Goal: Task Accomplishment & Management: Use online tool/utility

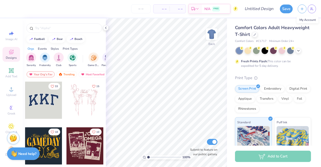
click at [314, 9] on link "JL" at bounding box center [312, 9] width 8 height 9
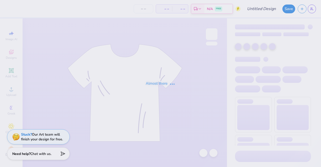
type input "PNO"
type input "4"
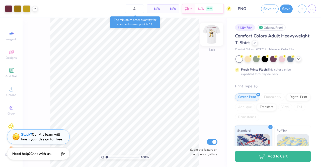
click at [214, 36] on img at bounding box center [212, 34] width 20 height 20
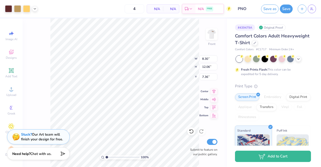
type input "7.36"
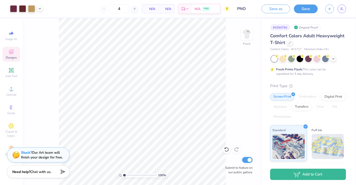
click at [14, 54] on div "Designs" at bounding box center [12, 54] width 18 height 15
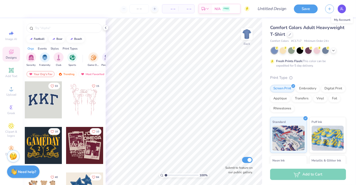
click at [342, 11] on span "JL" at bounding box center [342, 9] width 3 height 6
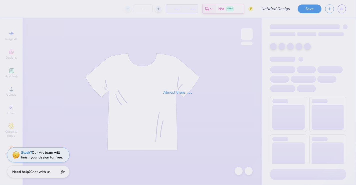
type input "PNO"
type input "4"
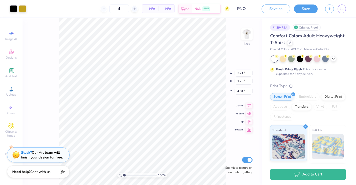
click at [263, 0] on html "Art colors 4 N/A Per Item N/A Total Est. Delivery N/A FREE Design Title PNO Sav…" at bounding box center [178, 92] width 356 height 185
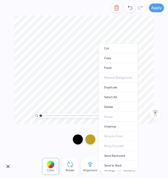
click at [79, 149] on div at bounding box center [84, 139] width 168 height 31
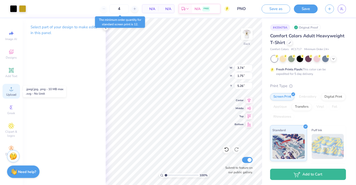
click at [14, 97] on div "Upload" at bounding box center [12, 91] width 18 height 15
